Goal: Task Accomplishment & Management: Manage account settings

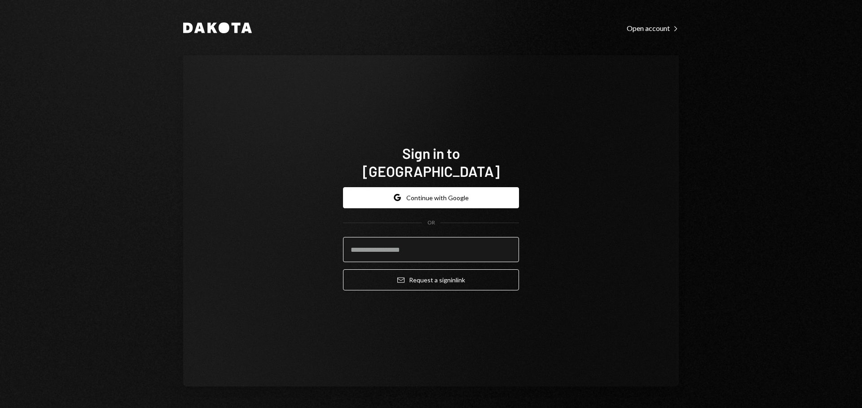
click at [423, 239] on input "email" at bounding box center [431, 249] width 176 height 25
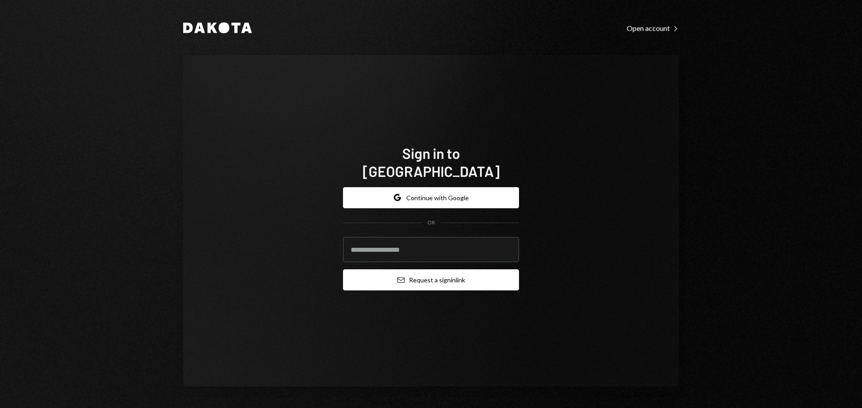
click at [443, 269] on button "Email Request a sign in link" at bounding box center [431, 279] width 176 height 21
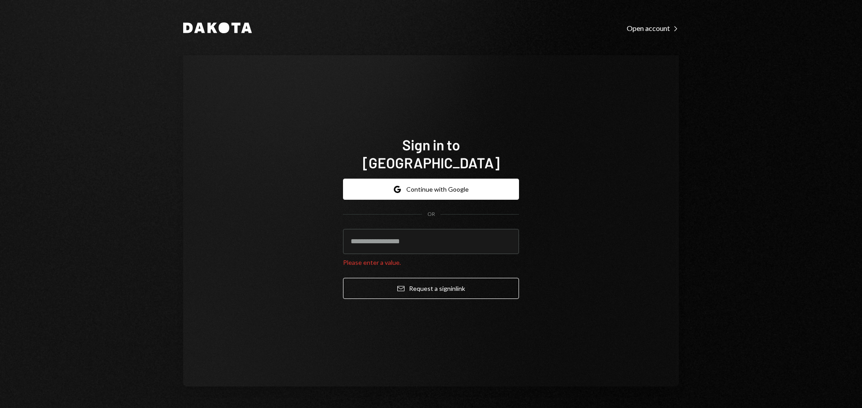
drag, startPoint x: 682, startPoint y: 175, endPoint x: 790, endPoint y: 94, distance: 135.1
click at [683, 176] on div "Dakota Open account Right Caret Sign in to Dakota Google Continue with Google O…" at bounding box center [431, 204] width 539 height 408
drag, startPoint x: 444, startPoint y: 180, endPoint x: 542, endPoint y: 149, distance: 102.6
click at [444, 179] on button "Google Continue with Google" at bounding box center [431, 189] width 176 height 21
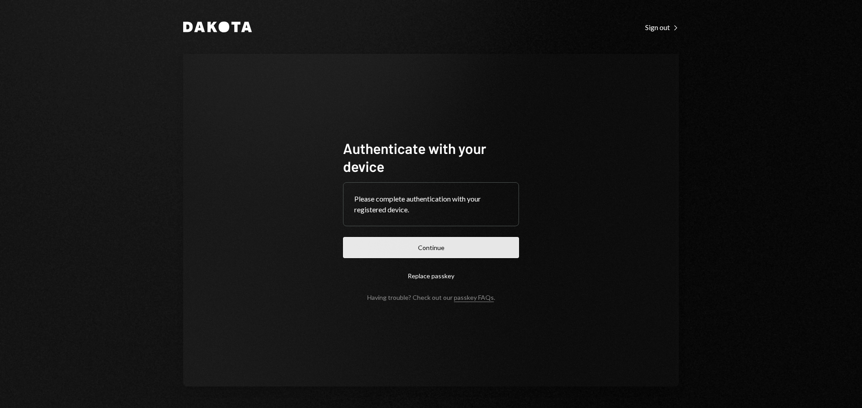
click at [476, 253] on button "Continue" at bounding box center [431, 247] width 176 height 21
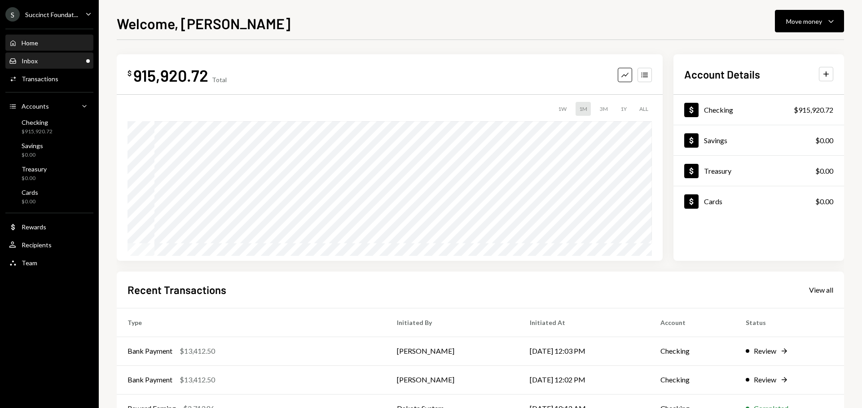
click at [70, 59] on div "Inbox Inbox" at bounding box center [49, 61] width 81 height 8
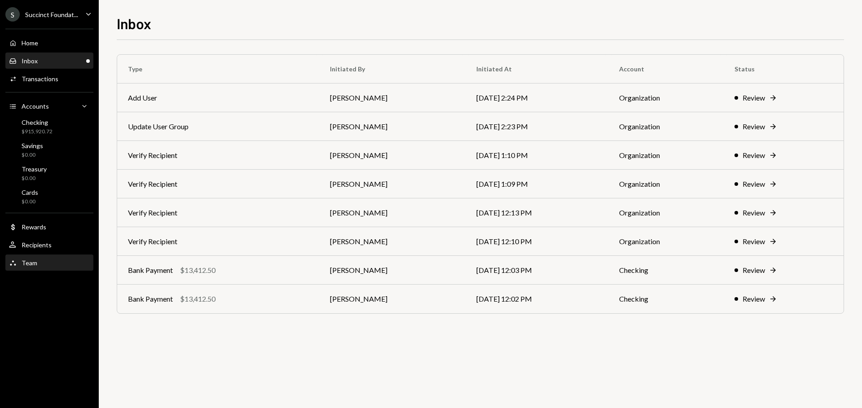
click at [33, 262] on div "Team" at bounding box center [30, 263] width 16 height 8
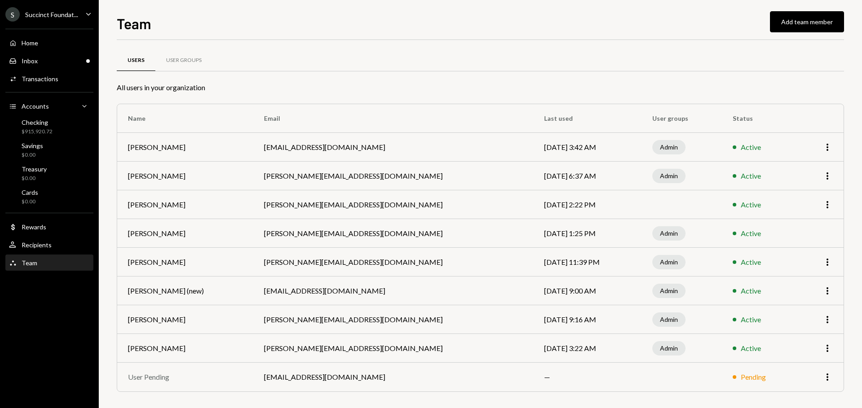
click at [51, 18] on div "Succinct Foundat..." at bounding box center [51, 15] width 53 height 8
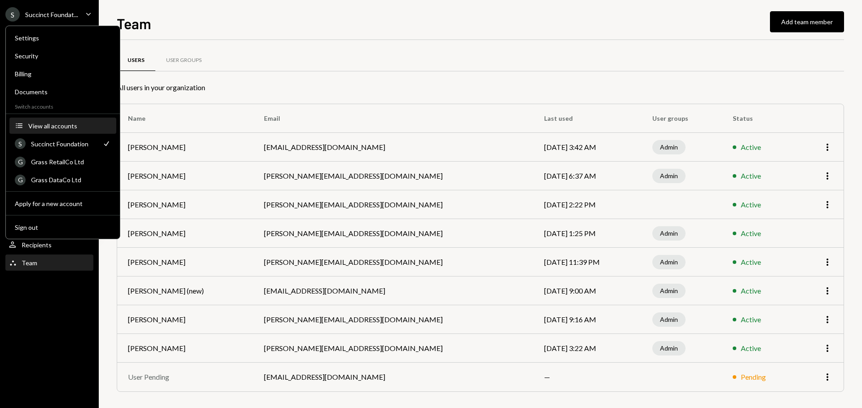
click at [67, 127] on div "View all accounts" at bounding box center [69, 126] width 83 height 8
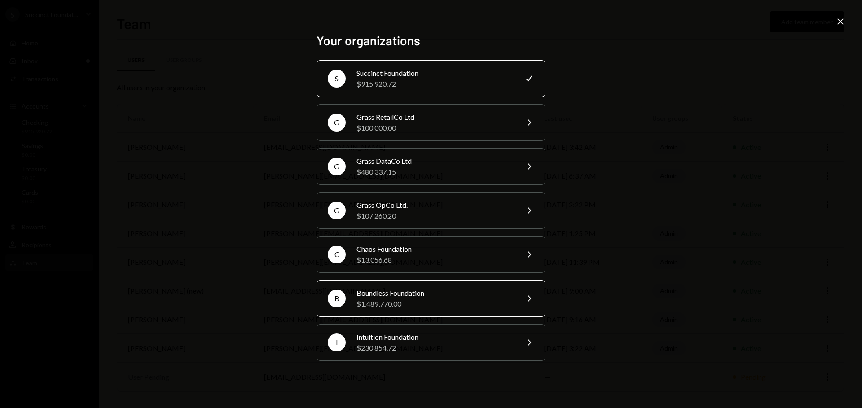
click at [429, 301] on div "$1,489,770.00" at bounding box center [434, 303] width 156 height 11
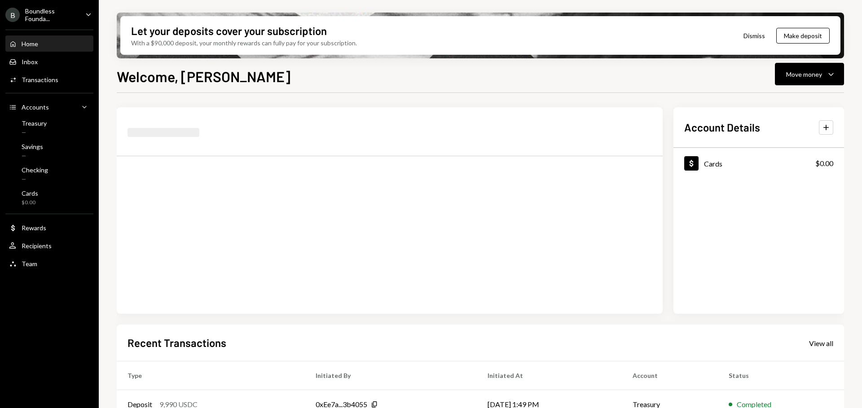
click at [50, 13] on div "Boundless Founda..." at bounding box center [51, 14] width 53 height 15
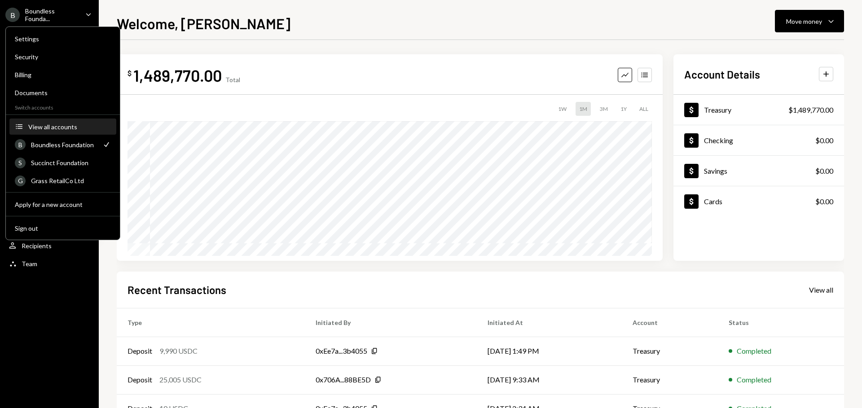
click at [56, 126] on div "View all accounts" at bounding box center [69, 127] width 83 height 8
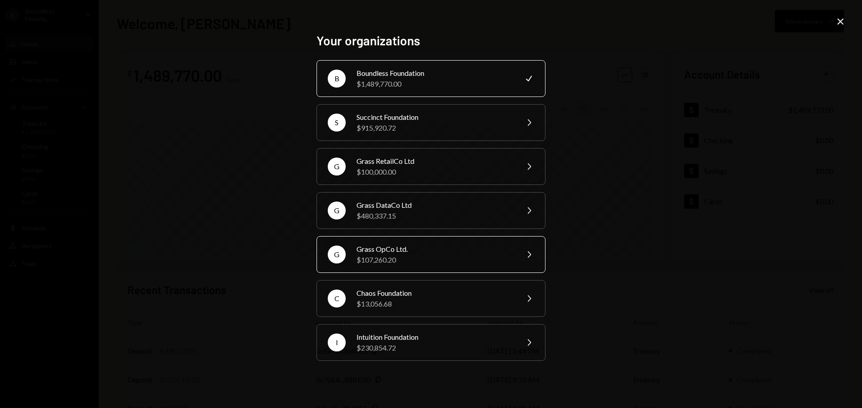
click at [415, 249] on div "Grass OpCo Ltd." at bounding box center [434, 249] width 156 height 11
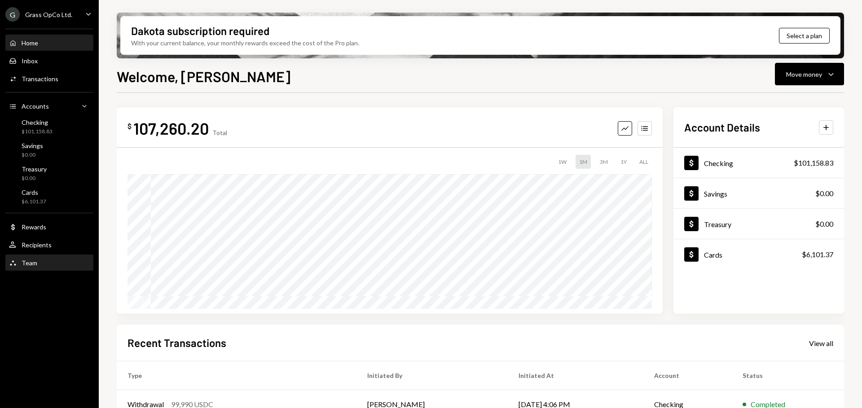
click at [31, 259] on div "Team" at bounding box center [30, 263] width 16 height 8
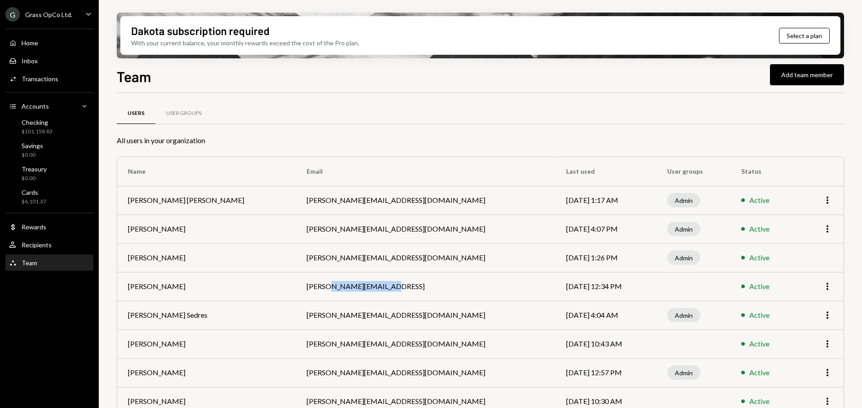
drag, startPoint x: 322, startPoint y: 288, endPoint x: 416, endPoint y: 281, distance: 94.1
click at [418, 281] on td "[PERSON_NAME][EMAIL_ADDRESS]" at bounding box center [425, 286] width 259 height 29
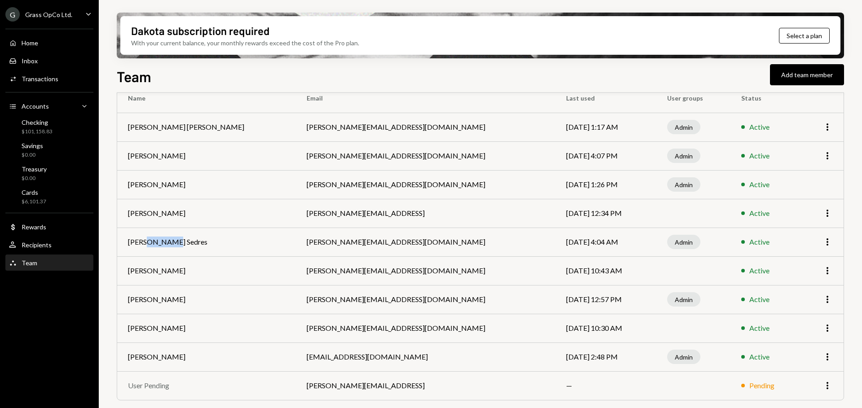
drag, startPoint x: 146, startPoint y: 244, endPoint x: 206, endPoint y: 242, distance: 60.2
click at [202, 237] on td "[PERSON_NAME] Sedres" at bounding box center [206, 242] width 179 height 29
drag, startPoint x: 157, startPoint y: 354, endPoint x: 263, endPoint y: 352, distance: 105.9
click at [246, 352] on td "[PERSON_NAME]" at bounding box center [206, 356] width 179 height 29
drag, startPoint x: 312, startPoint y: 351, endPoint x: 352, endPoint y: 348, distance: 40.0
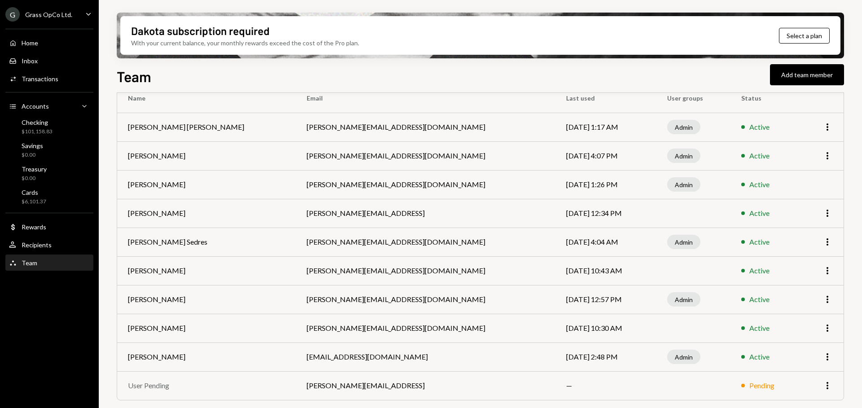
click at [324, 350] on td "[EMAIL_ADDRESS][DOMAIN_NAME]" at bounding box center [425, 356] width 259 height 29
click at [58, 17] on div "Grass OpCo Ltd." at bounding box center [48, 15] width 47 height 8
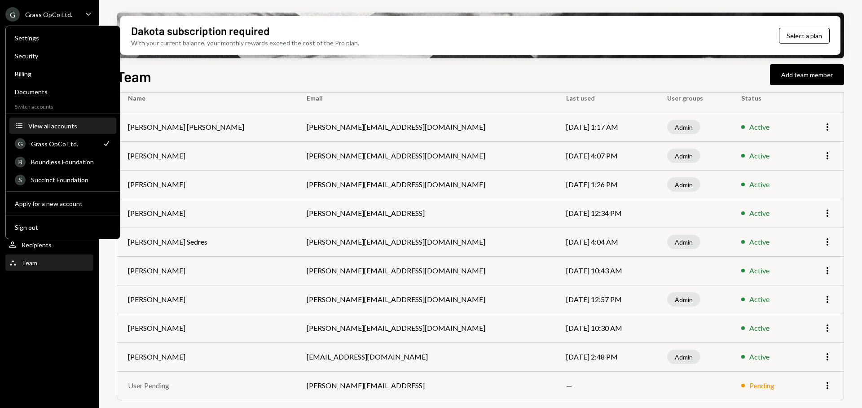
click at [59, 127] on div "View all accounts" at bounding box center [69, 126] width 83 height 8
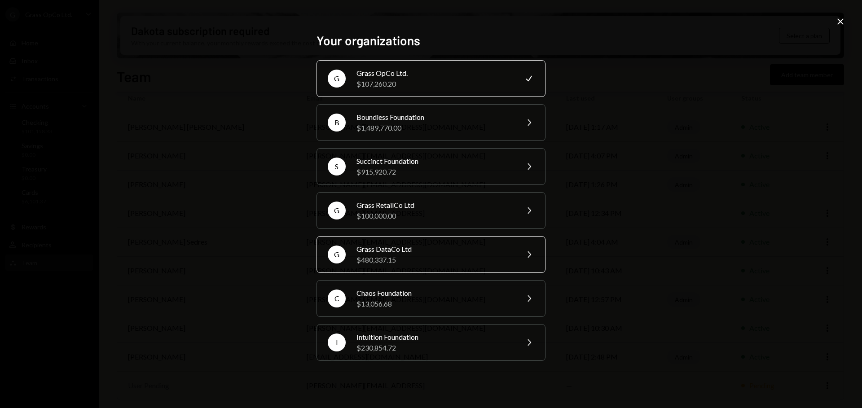
click at [413, 258] on div "$480,337.15" at bounding box center [434, 259] width 156 height 11
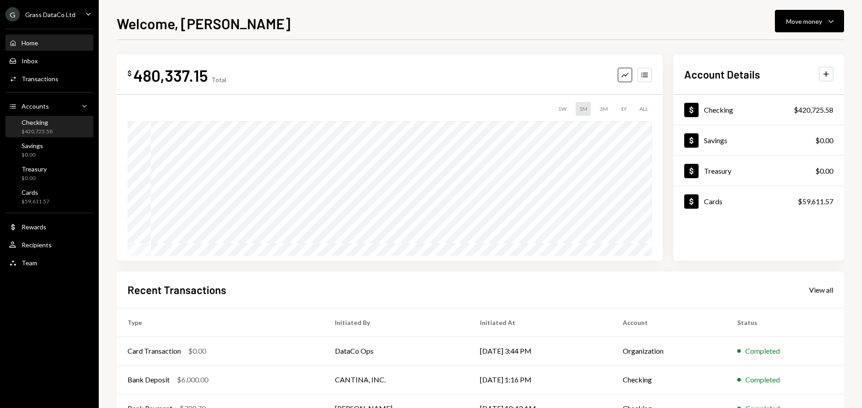
click at [65, 124] on div "Checking $420,725.58" at bounding box center [49, 126] width 81 height 17
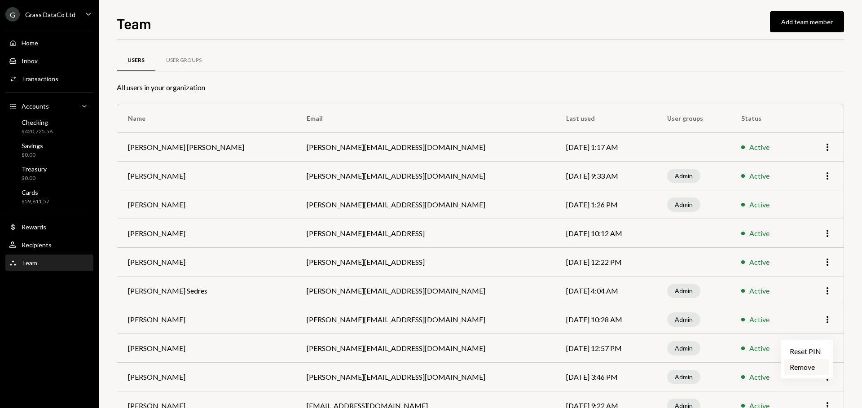
scroll to position [45, 0]
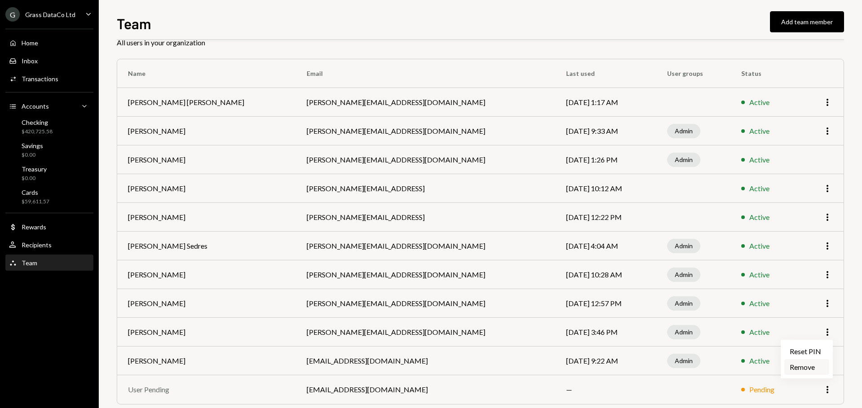
click at [800, 369] on div "Remove" at bounding box center [806, 367] width 45 height 16
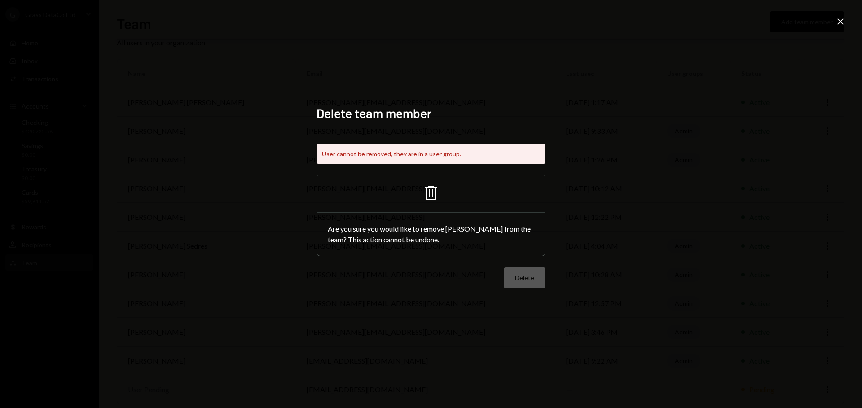
drag, startPoint x: 422, startPoint y: 196, endPoint x: 428, endPoint y: 202, distance: 8.6
click at [426, 201] on icon "Trash" at bounding box center [431, 193] width 22 height 22
click at [846, 20] on div "Delete team member User cannot be removed, they are in a user group. Trash Are …" at bounding box center [431, 204] width 862 height 408
click at [838, 20] on icon at bounding box center [840, 21] width 6 height 6
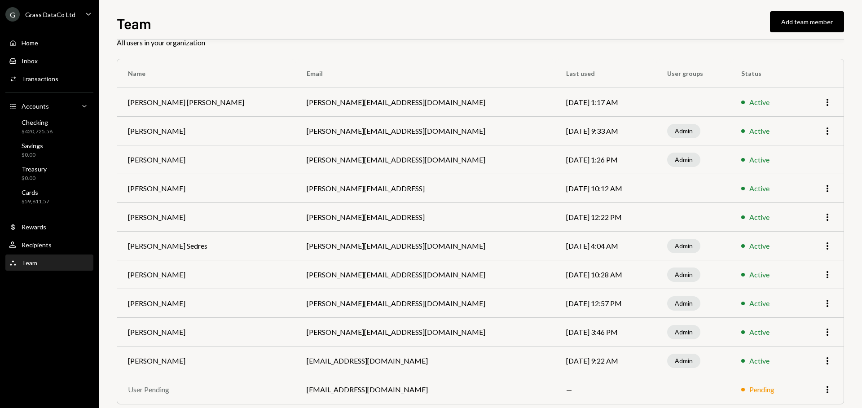
scroll to position [0, 0]
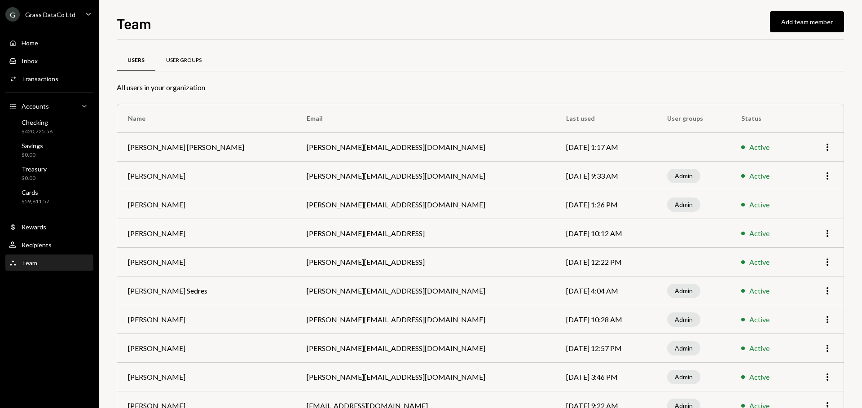
click at [166, 53] on div "User Groups" at bounding box center [183, 61] width 57 height 22
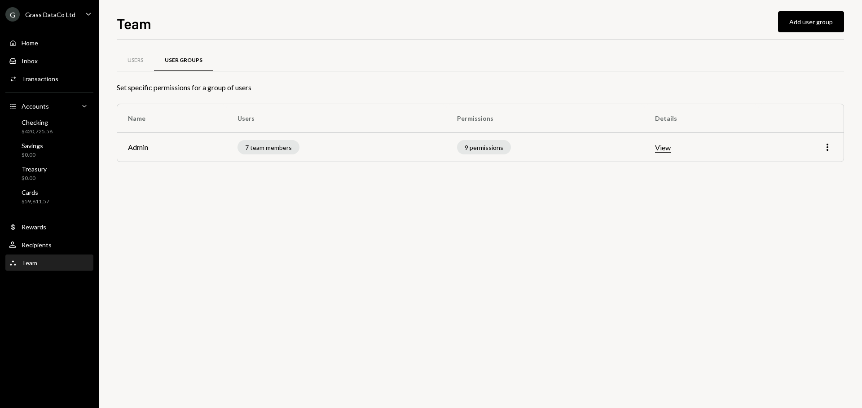
click at [340, 161] on td "7 team members" at bounding box center [336, 147] width 219 height 29
click at [342, 154] on td "7 team members" at bounding box center [336, 147] width 219 height 29
click at [663, 147] on button "View" at bounding box center [663, 147] width 16 height 9
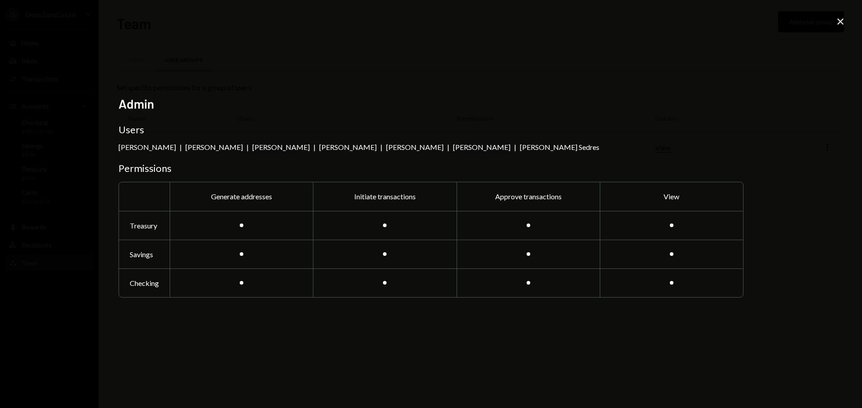
click at [842, 18] on icon "Close" at bounding box center [840, 21] width 11 height 11
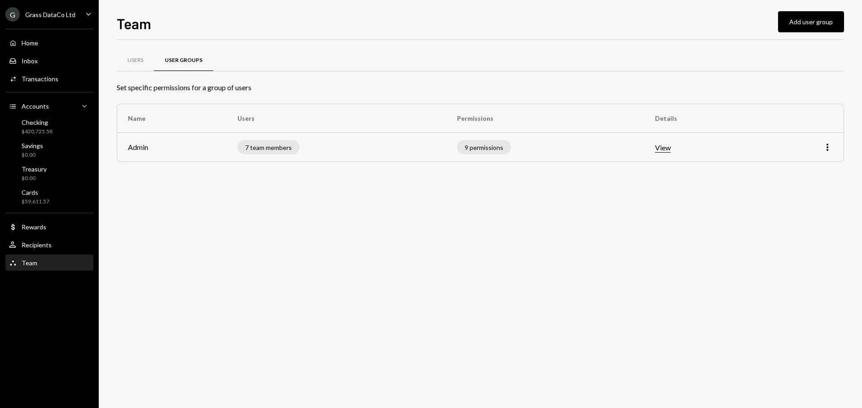
click at [821, 145] on div "More" at bounding box center [800, 147] width 63 height 11
click at [826, 148] on icon "More" at bounding box center [827, 147] width 11 height 11
click at [806, 168] on div "Edit" at bounding box center [806, 166] width 45 height 16
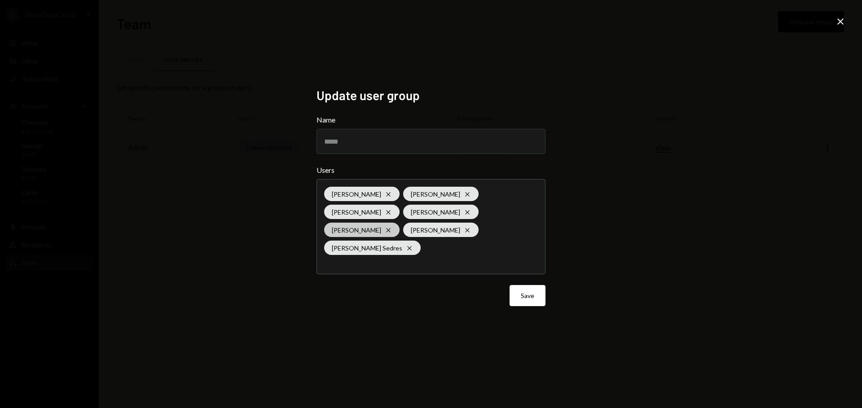
click at [386, 232] on icon at bounding box center [388, 230] width 4 height 4
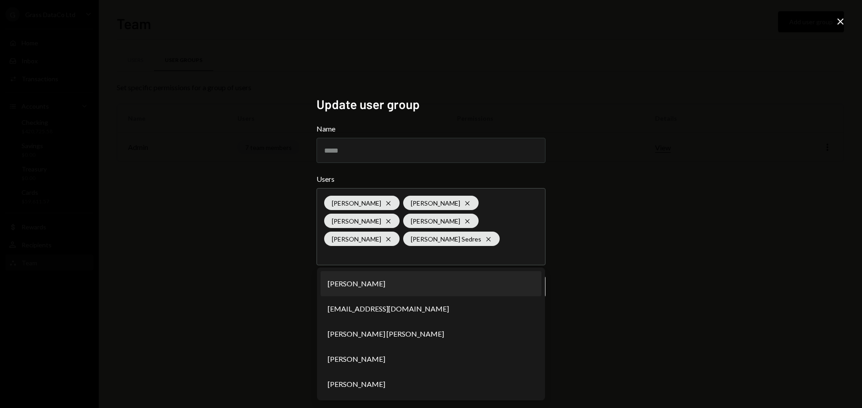
click at [634, 305] on div "Update user group Name ***** Users Kevin Foster-Archibald - OLD Cross Bret Shil…" at bounding box center [431, 204] width 862 height 408
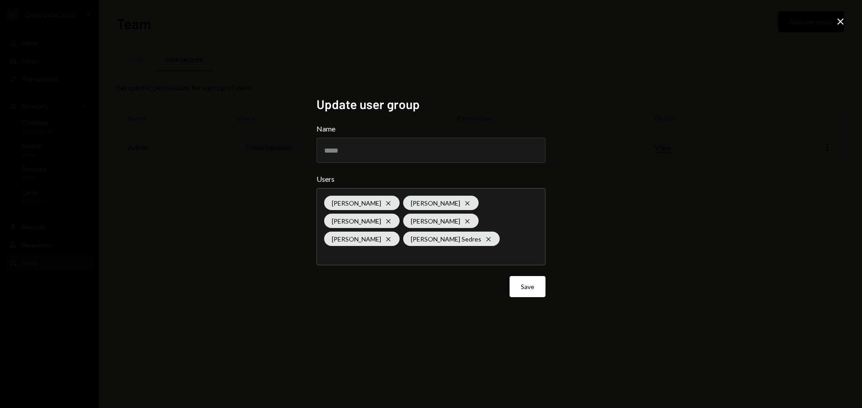
click at [526, 279] on button "Save" at bounding box center [527, 286] width 36 height 21
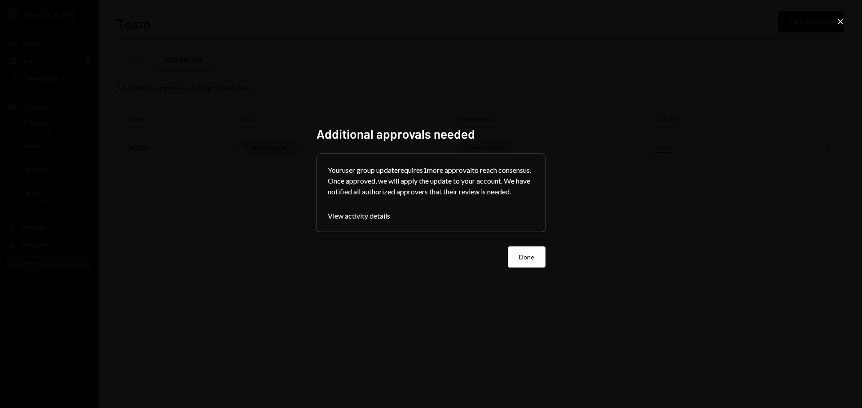
click at [527, 256] on button "Done" at bounding box center [527, 256] width 38 height 21
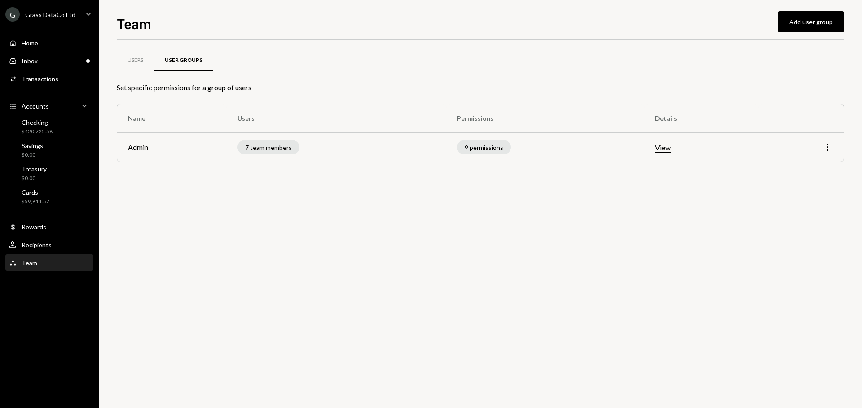
click at [39, 265] on div "Team Team" at bounding box center [49, 263] width 81 height 8
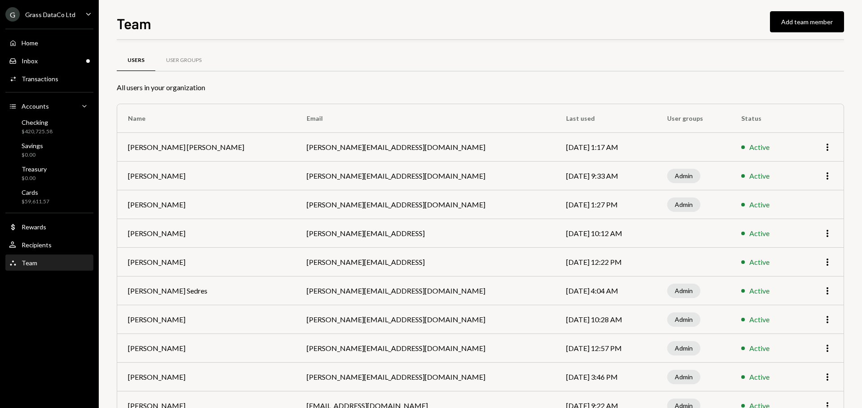
scroll to position [59, 0]
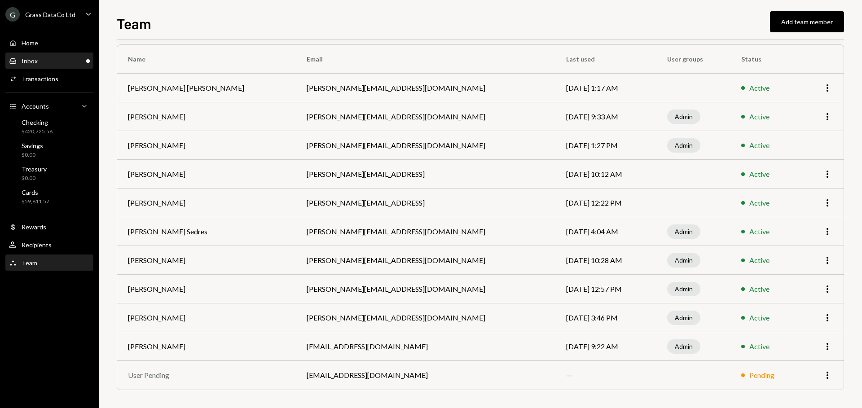
click at [49, 58] on div "Inbox Inbox" at bounding box center [49, 61] width 81 height 8
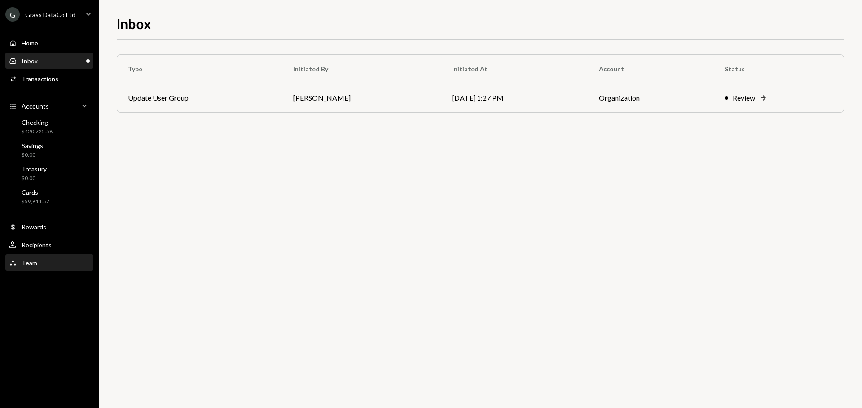
click at [46, 262] on div "Team Team" at bounding box center [49, 263] width 81 height 8
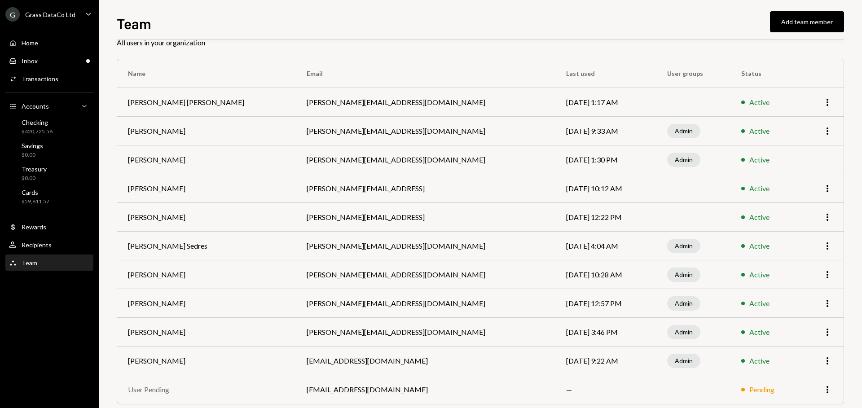
scroll to position [59, 0]
